Goal: Task Accomplishment & Management: Manage account settings

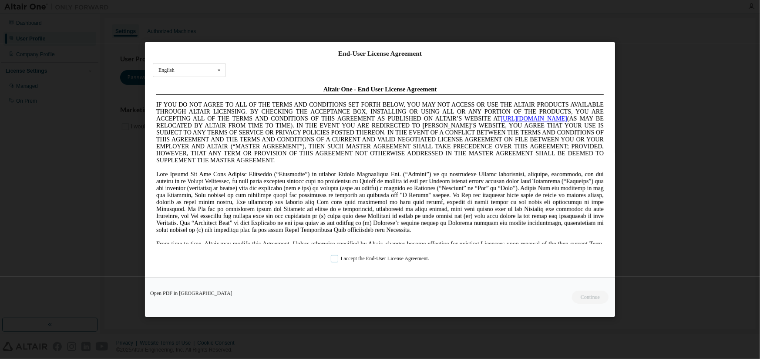
click at [336, 257] on label "I accept the End-User License Agreement." at bounding box center [380, 258] width 98 height 7
click at [601, 295] on button "Continue" at bounding box center [589, 297] width 37 height 13
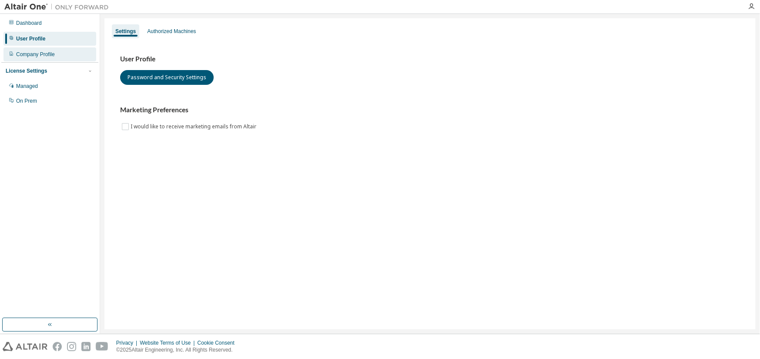
click at [28, 54] on div "Company Profile" at bounding box center [35, 54] width 39 height 7
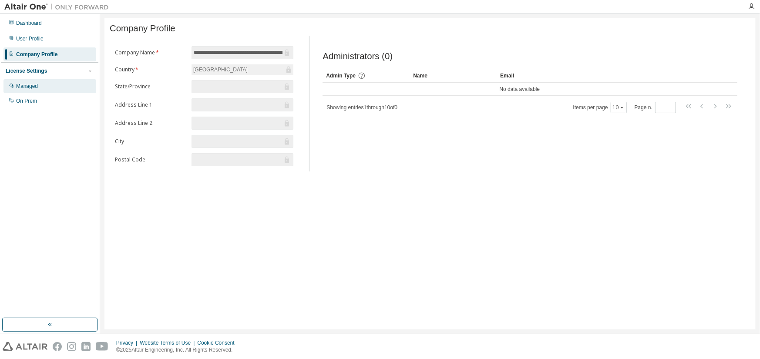
click at [30, 86] on div "Managed" at bounding box center [27, 86] width 22 height 7
